Goal: Find contact information: Find contact information

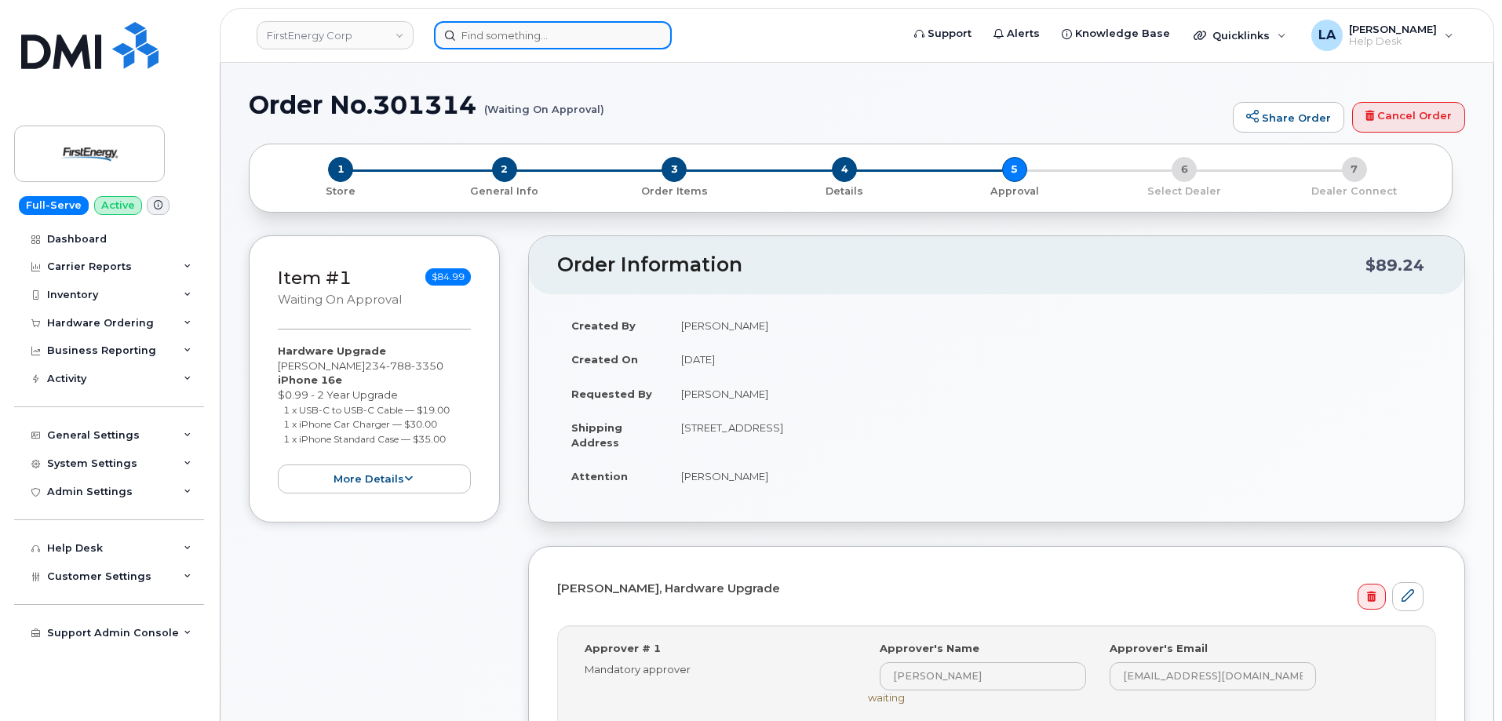
click at [556, 42] on input at bounding box center [553, 35] width 238 height 28
paste input "9082090280"
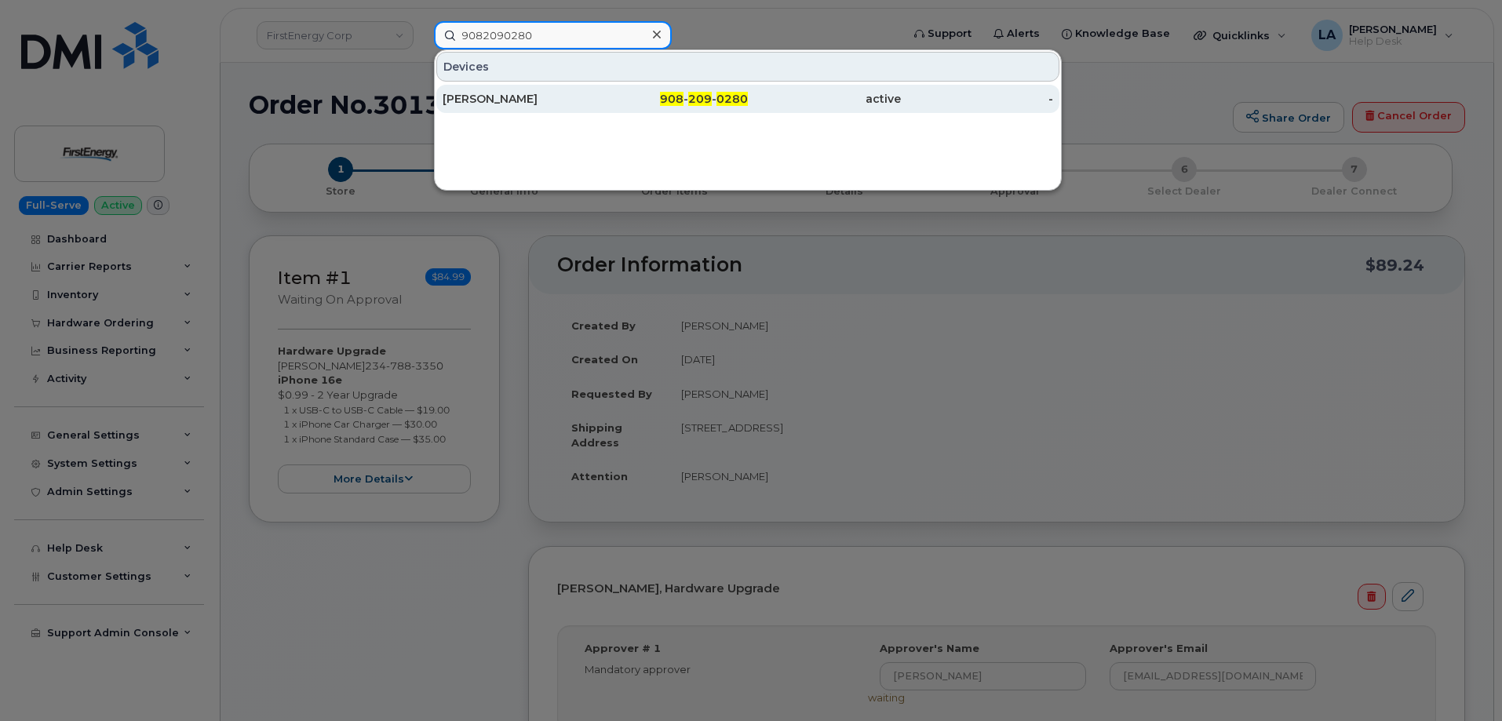
type input "9082090280"
click at [525, 100] on div "[PERSON_NAME]" at bounding box center [519, 99] width 153 height 16
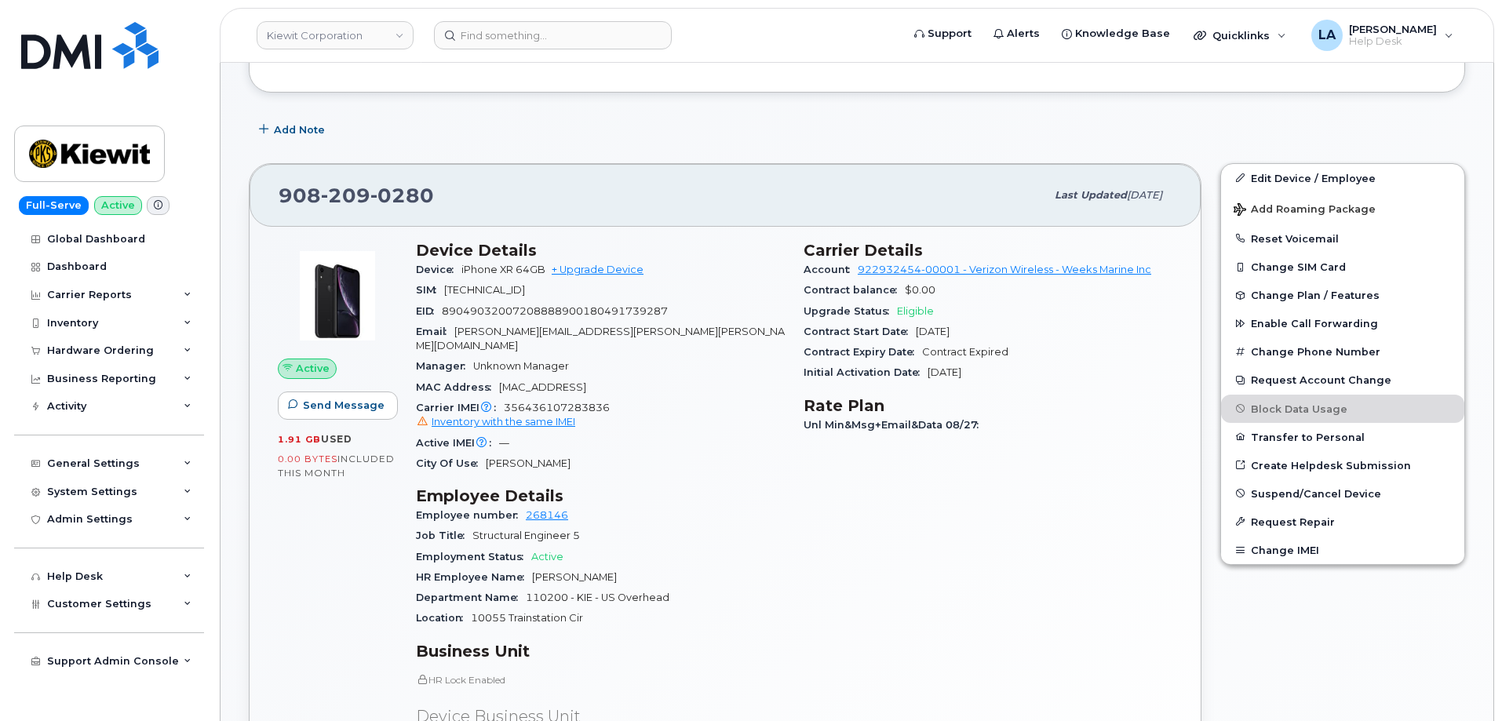
scroll to position [208, 0]
click at [590, 330] on span "JENNIFER.PHAN@KIEWIT.COM" at bounding box center [600, 338] width 369 height 26
click at [650, 327] on div "Email JENNIFER.PHAN@KIEWIT.COM" at bounding box center [600, 338] width 369 height 35
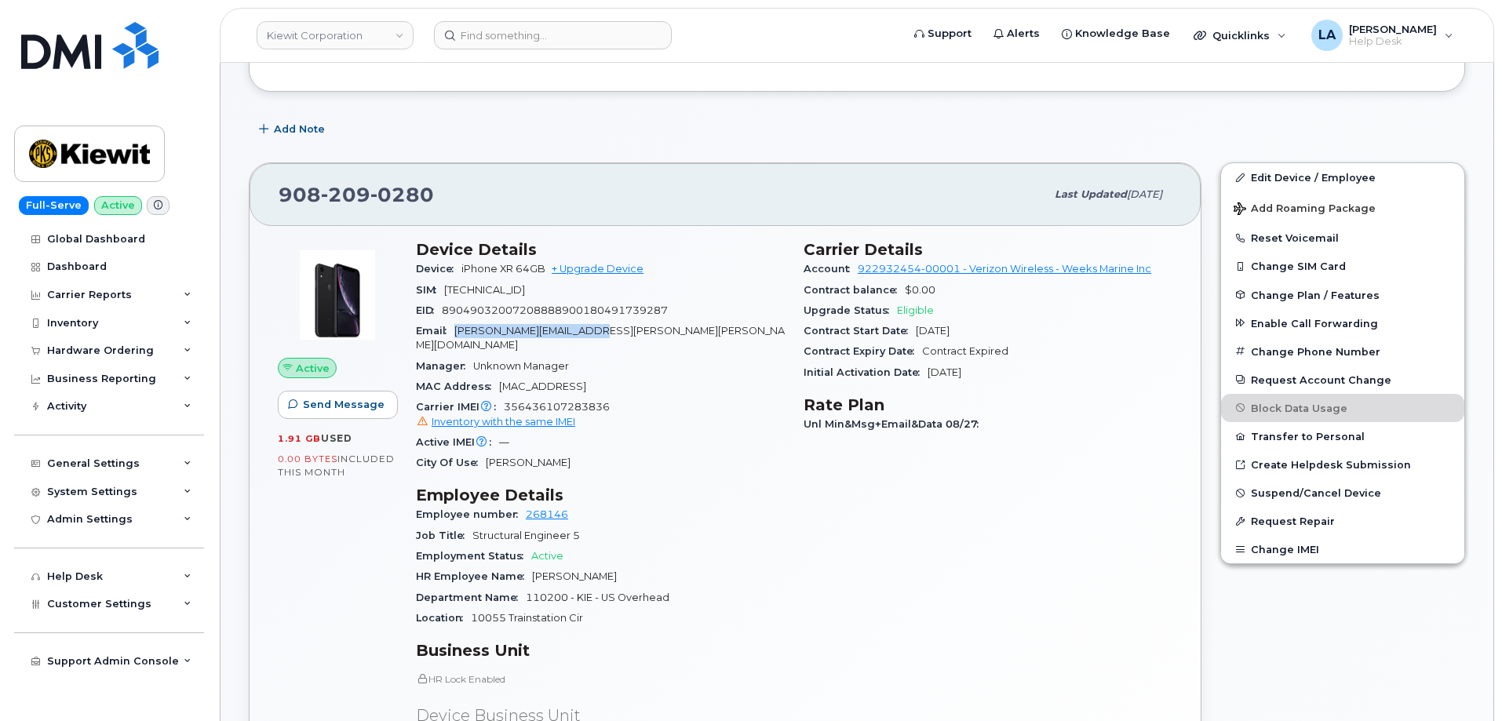
drag, startPoint x: 648, startPoint y: 328, endPoint x: 459, endPoint y: 330, distance: 189.2
click at [459, 330] on div "Email JENNIFER.PHAN@KIEWIT.COM" at bounding box center [600, 338] width 369 height 35
copy span "JENNIFER.PHAN@KIEWIT.COM"
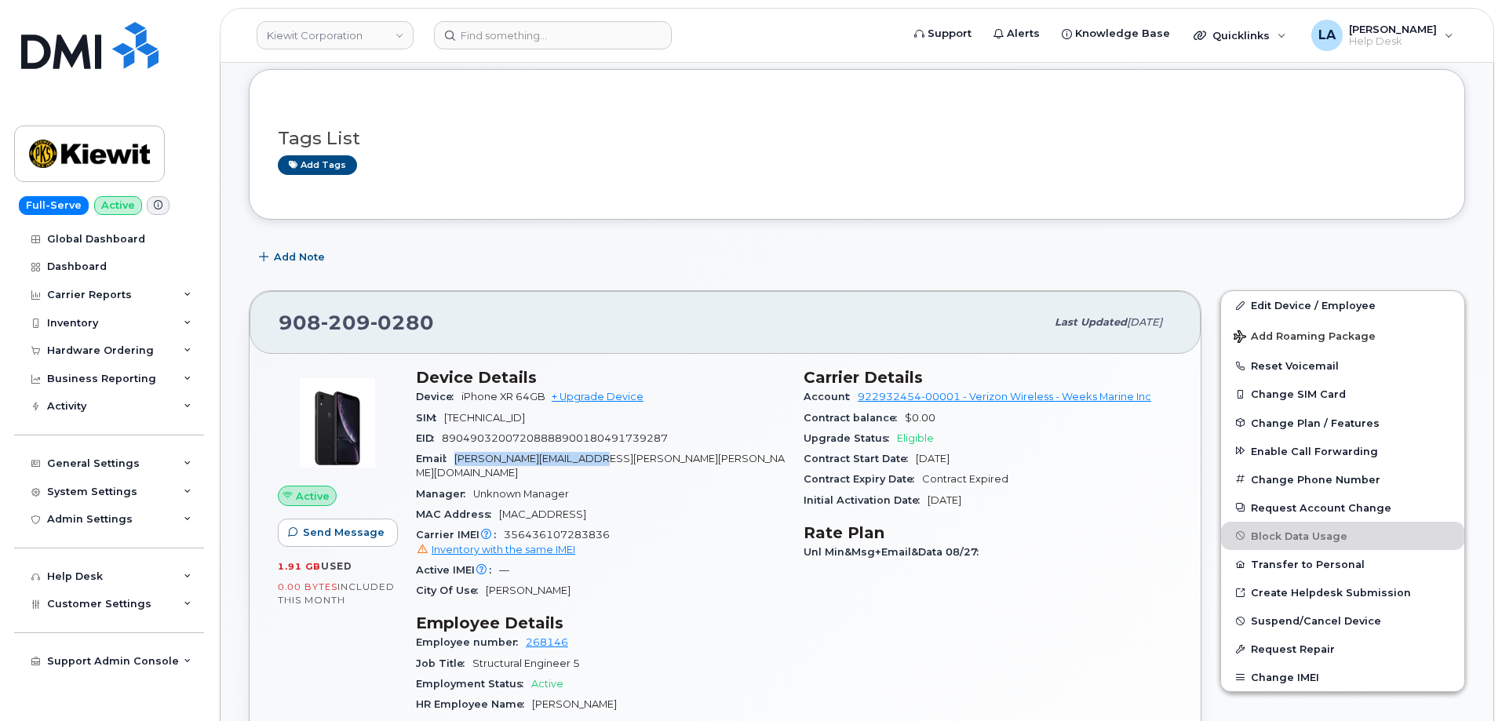
scroll to position [70, 0]
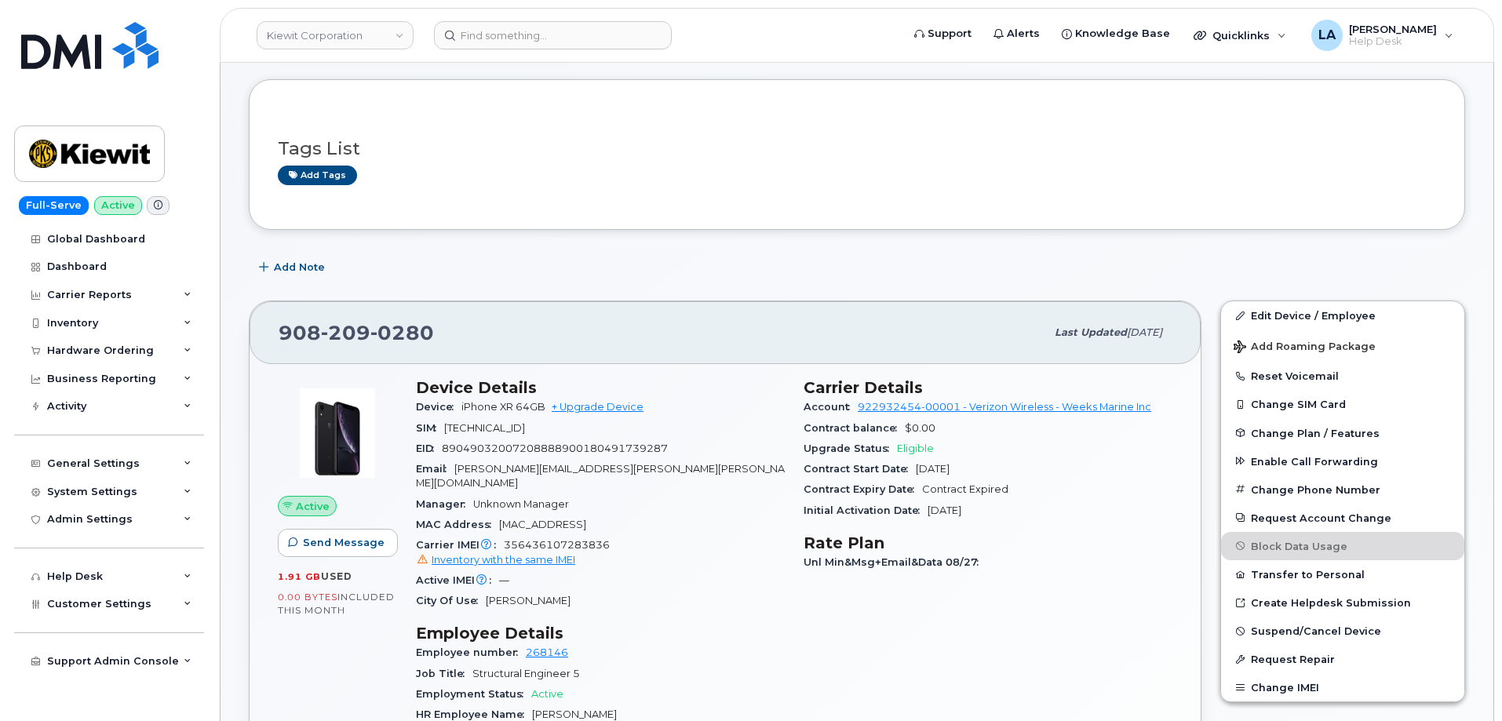
drag, startPoint x: 1502, startPoint y: 153, endPoint x: 1501, endPoint y: 164, distance: 11.0
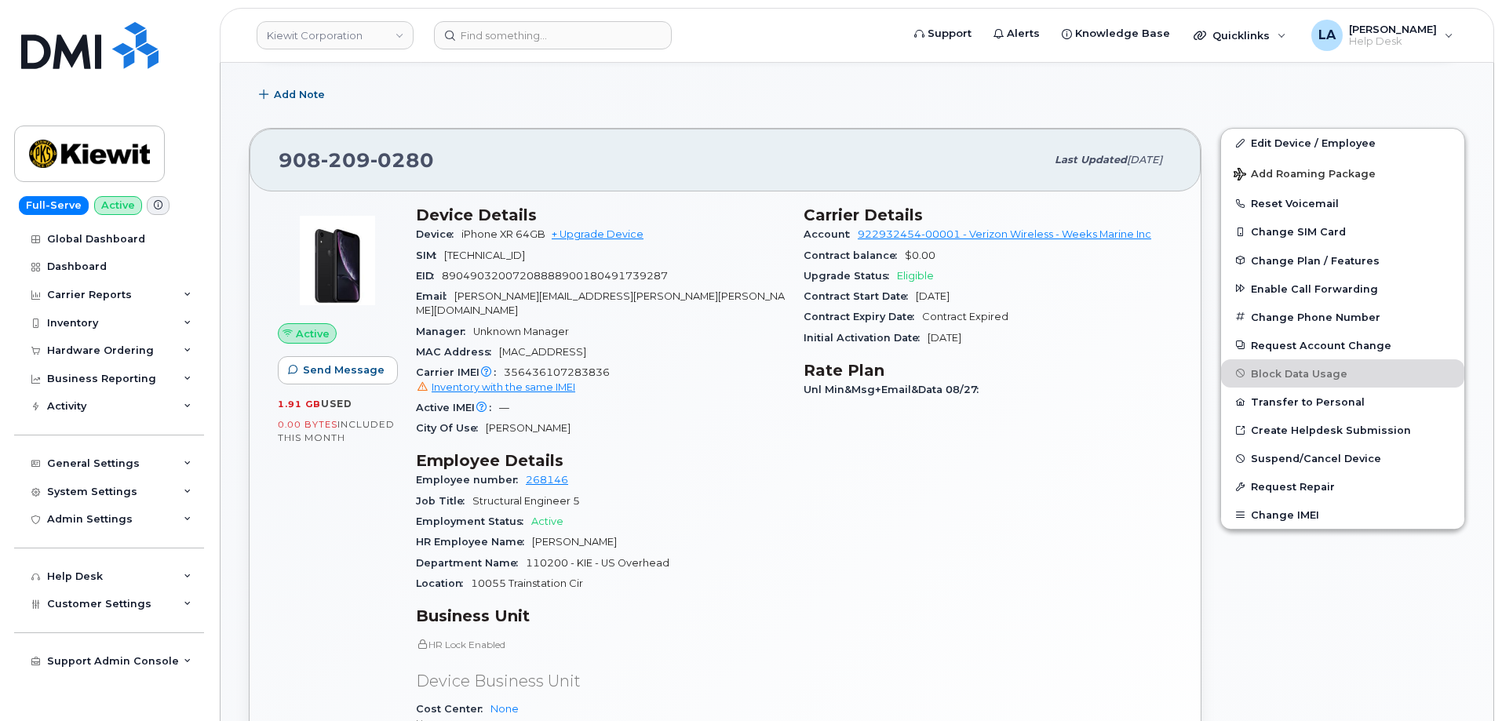
scroll to position [0, 0]
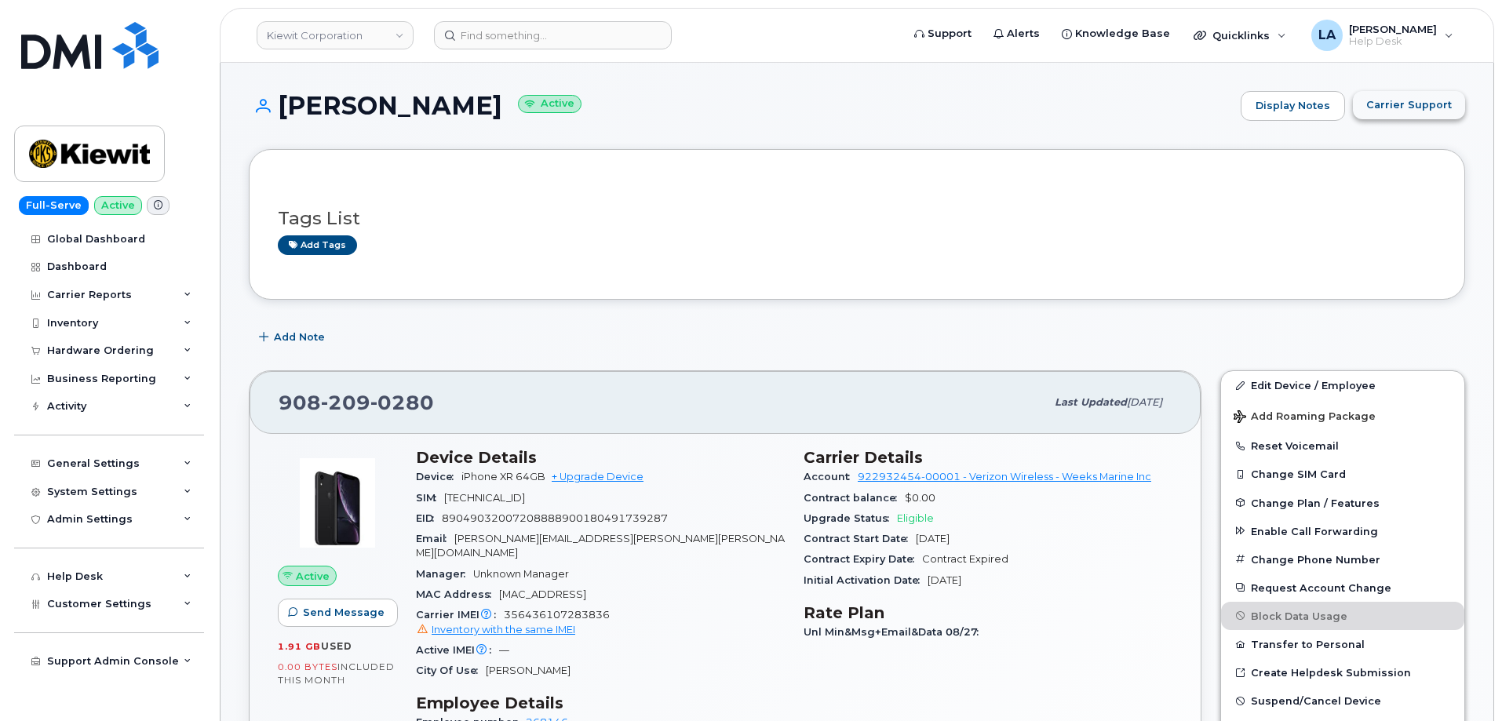
click at [1399, 102] on span "Carrier Support" at bounding box center [1410, 104] width 86 height 15
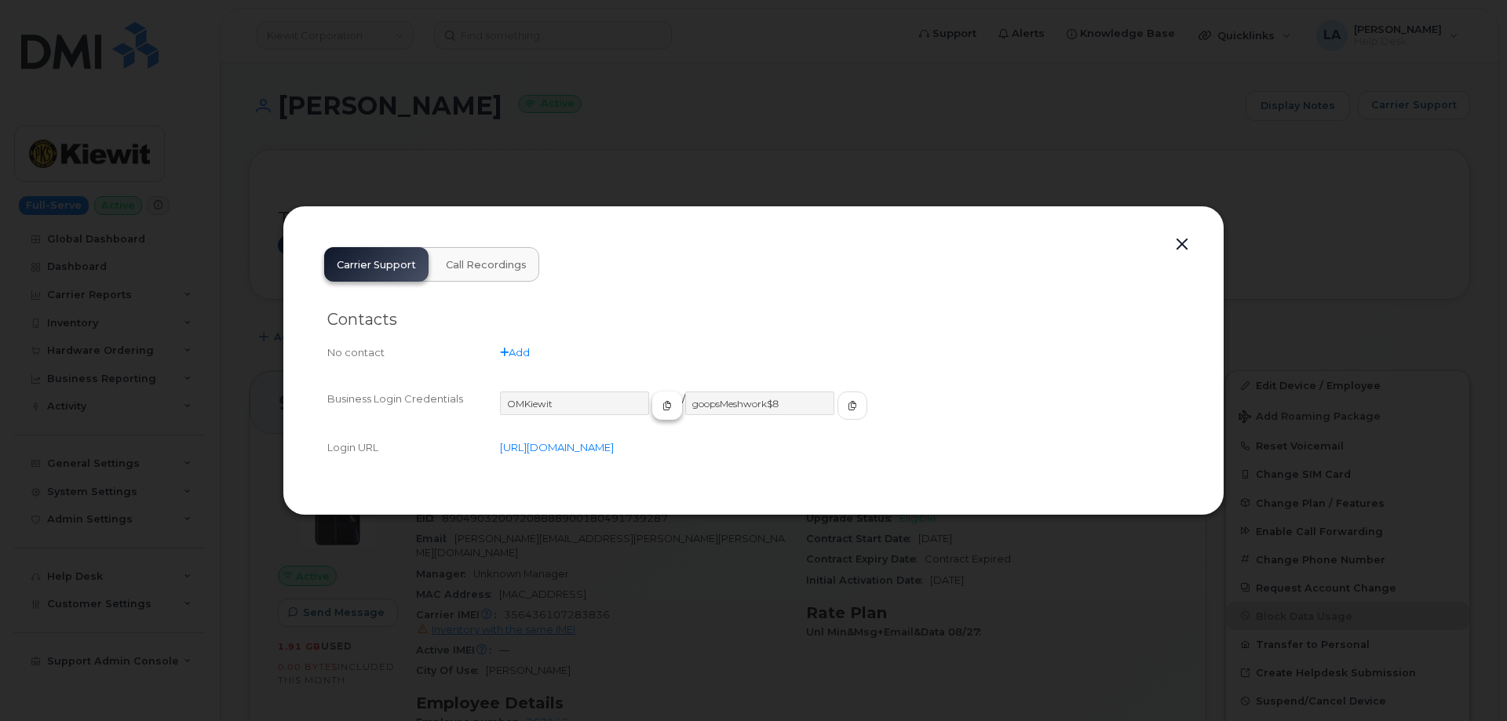
click at [660, 400] on span "button" at bounding box center [667, 406] width 14 height 14
click at [848, 403] on icon "button" at bounding box center [852, 405] width 9 height 9
click at [1185, 243] on button "button" at bounding box center [1182, 245] width 24 height 22
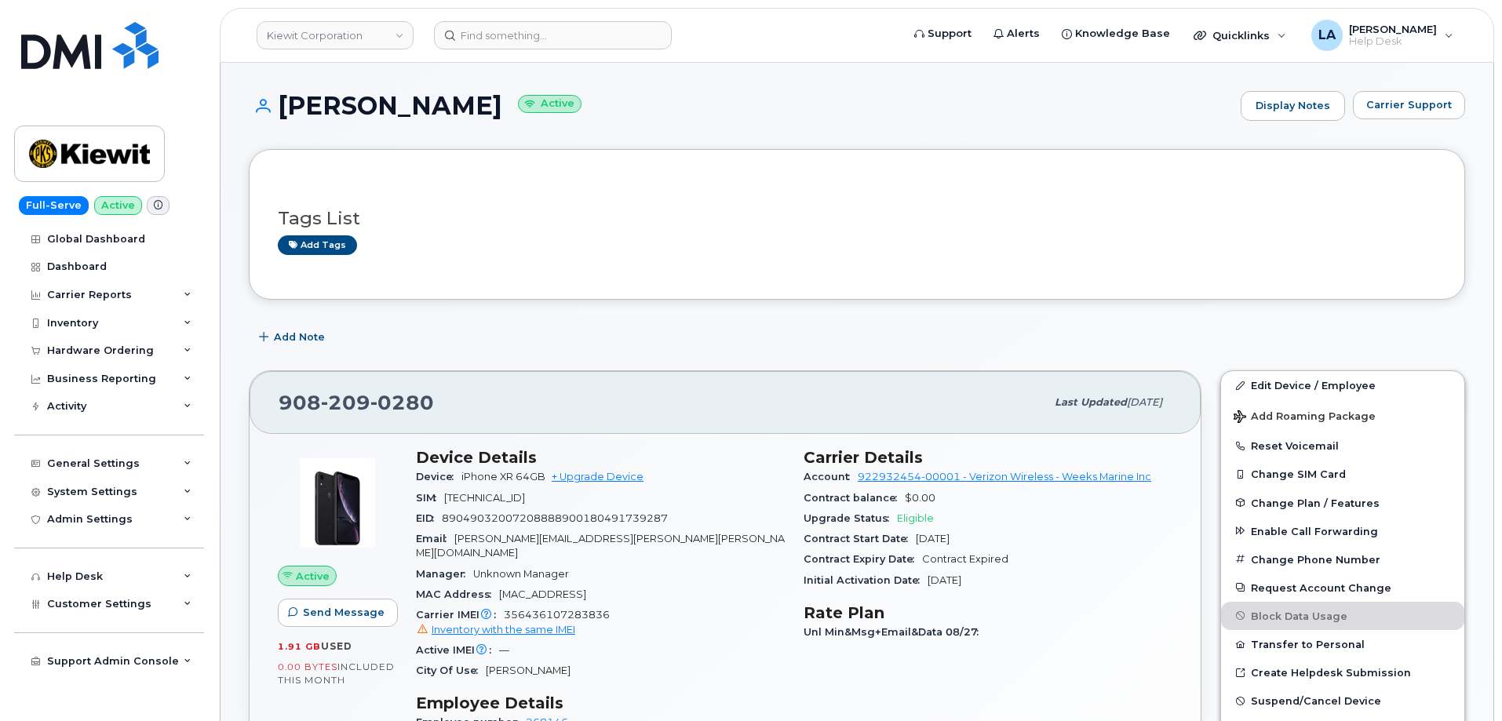
drag, startPoint x: 1501, startPoint y: 175, endPoint x: 1502, endPoint y: 189, distance: 14.2
